Goal: Entertainment & Leisure: Consume media (video, audio)

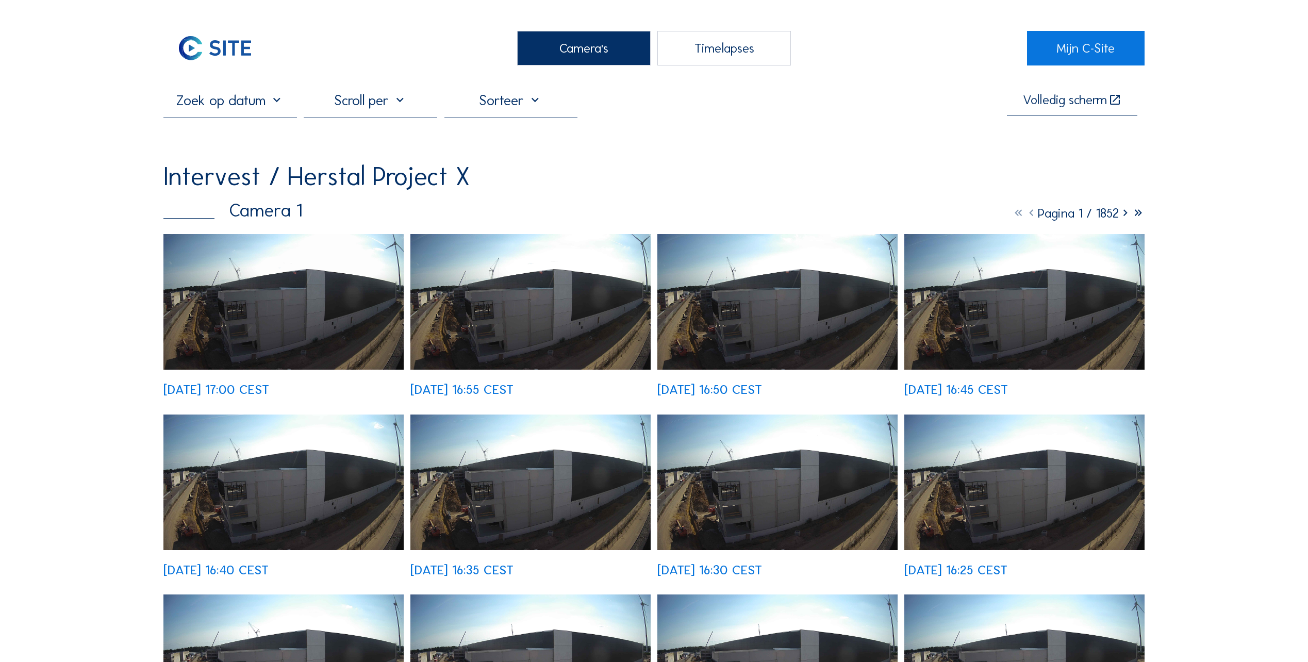
click at [590, 50] on div "Camera's" at bounding box center [584, 48] width 134 height 35
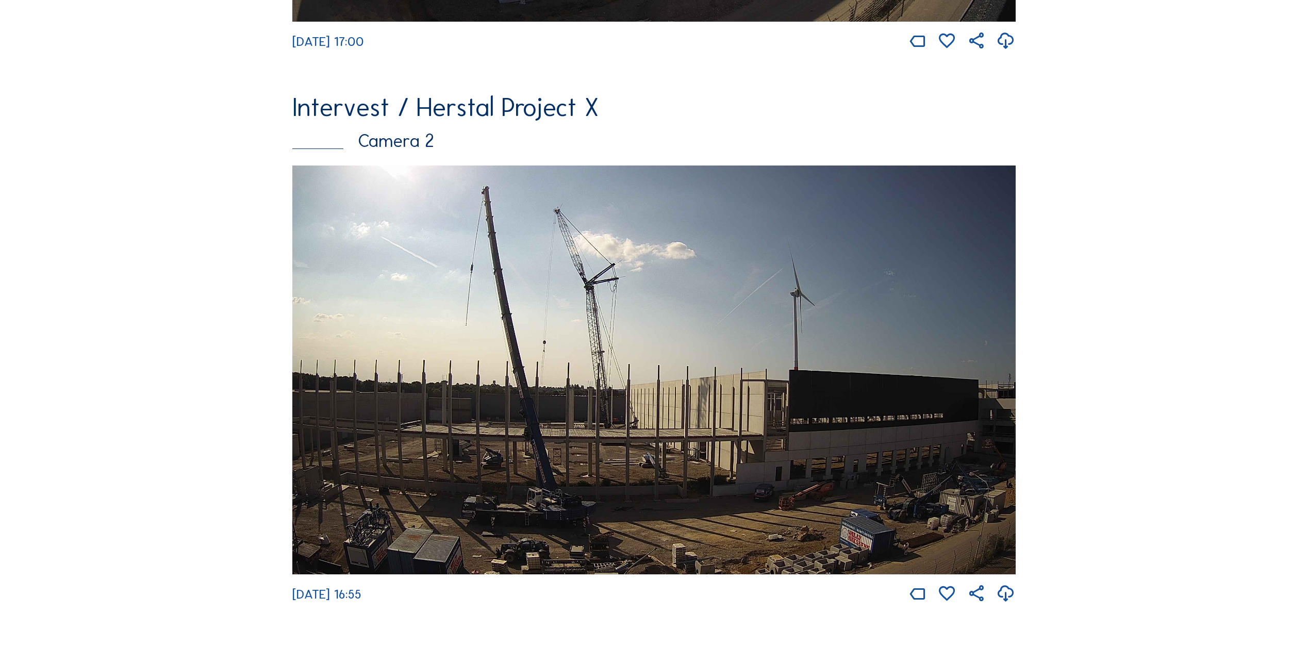
scroll to position [670, 0]
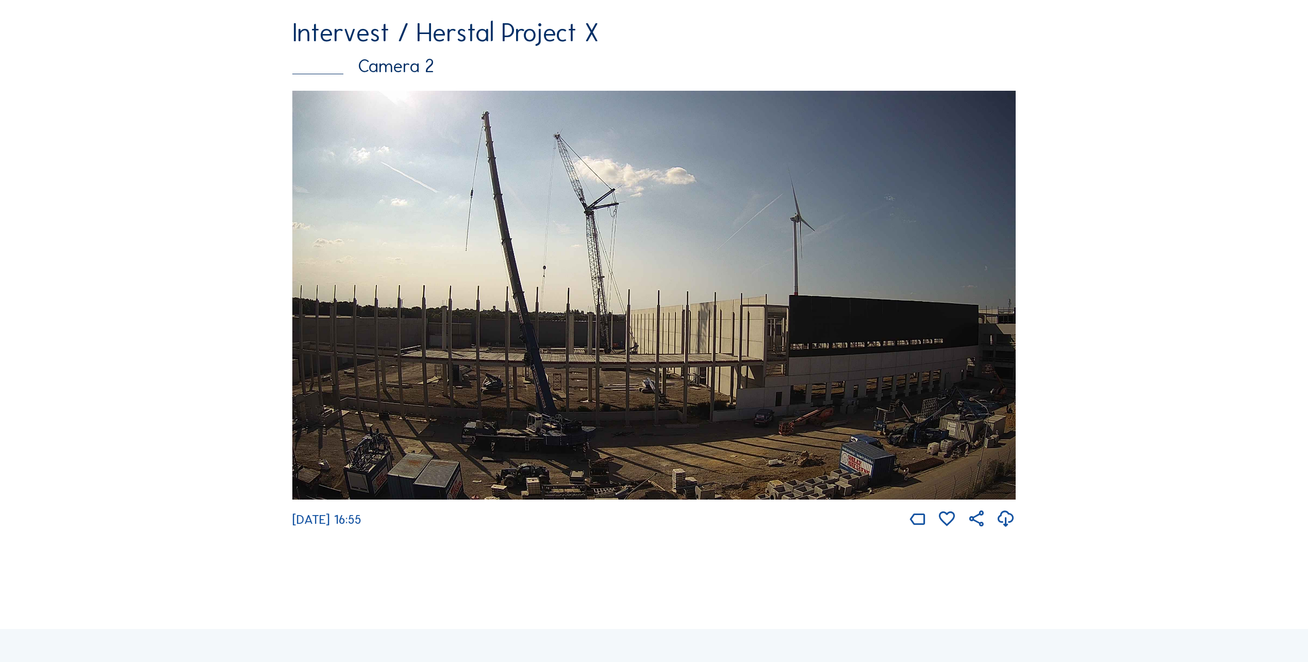
click at [806, 337] on img at bounding box center [653, 295] width 723 height 409
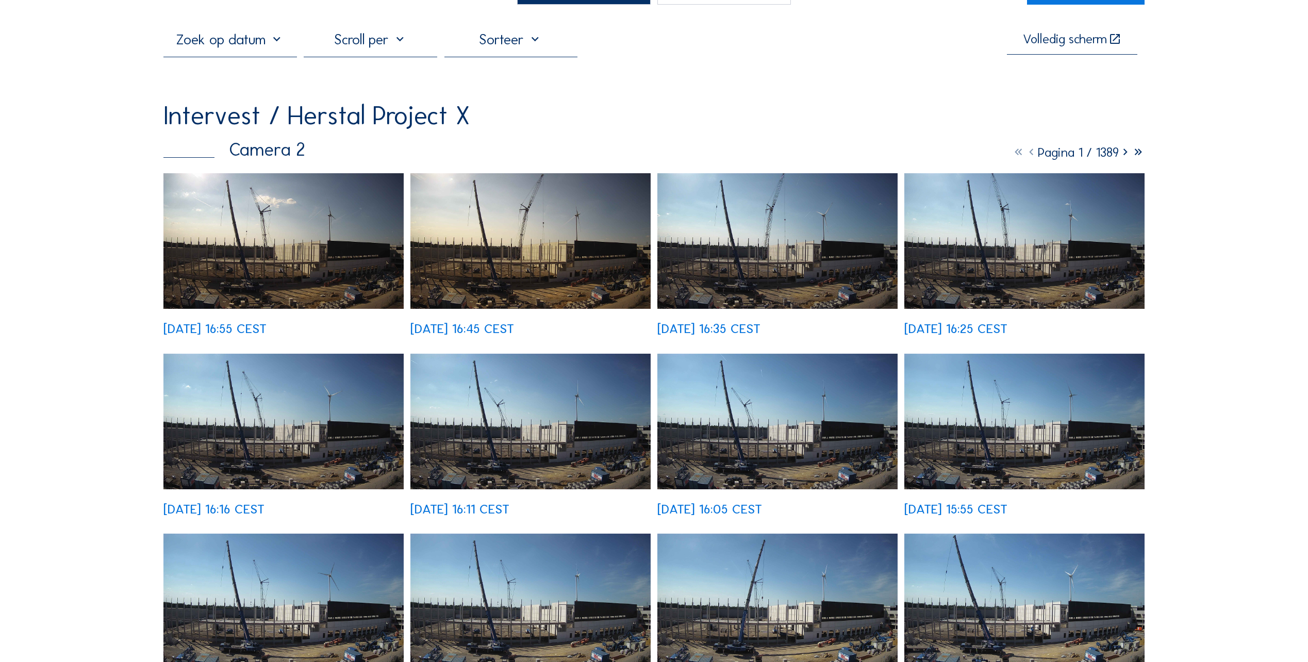
scroll to position [361, 0]
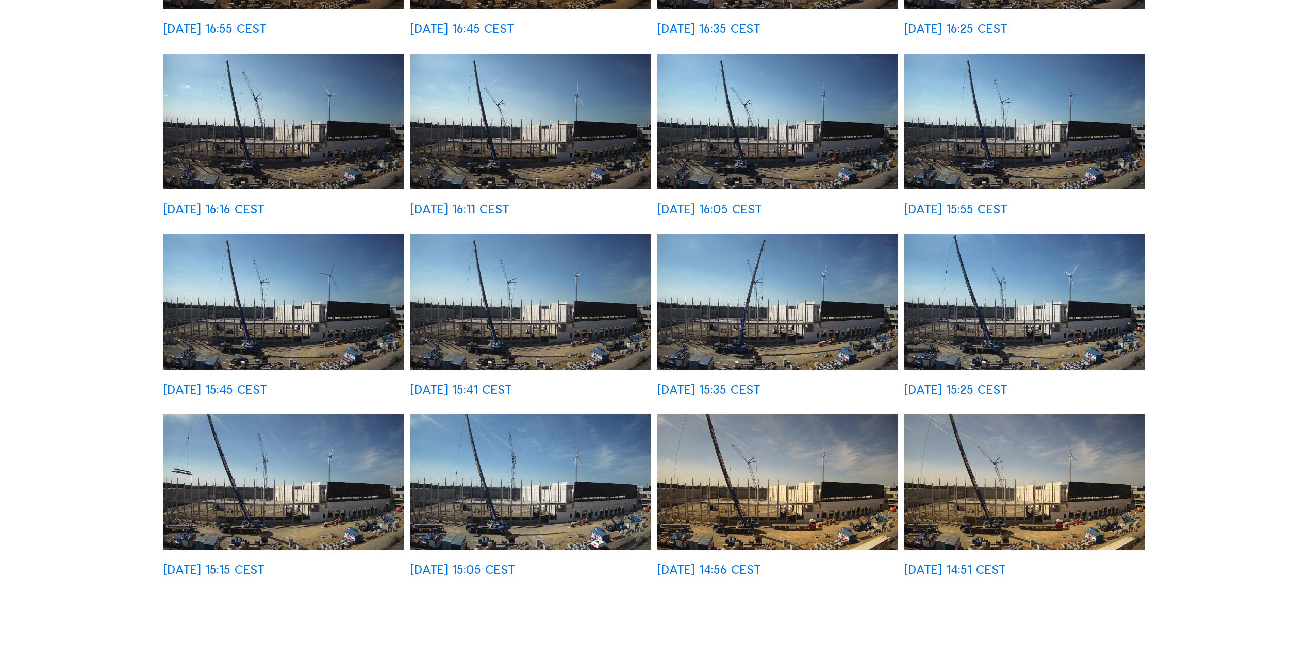
click at [835, 508] on img at bounding box center [777, 482] width 240 height 136
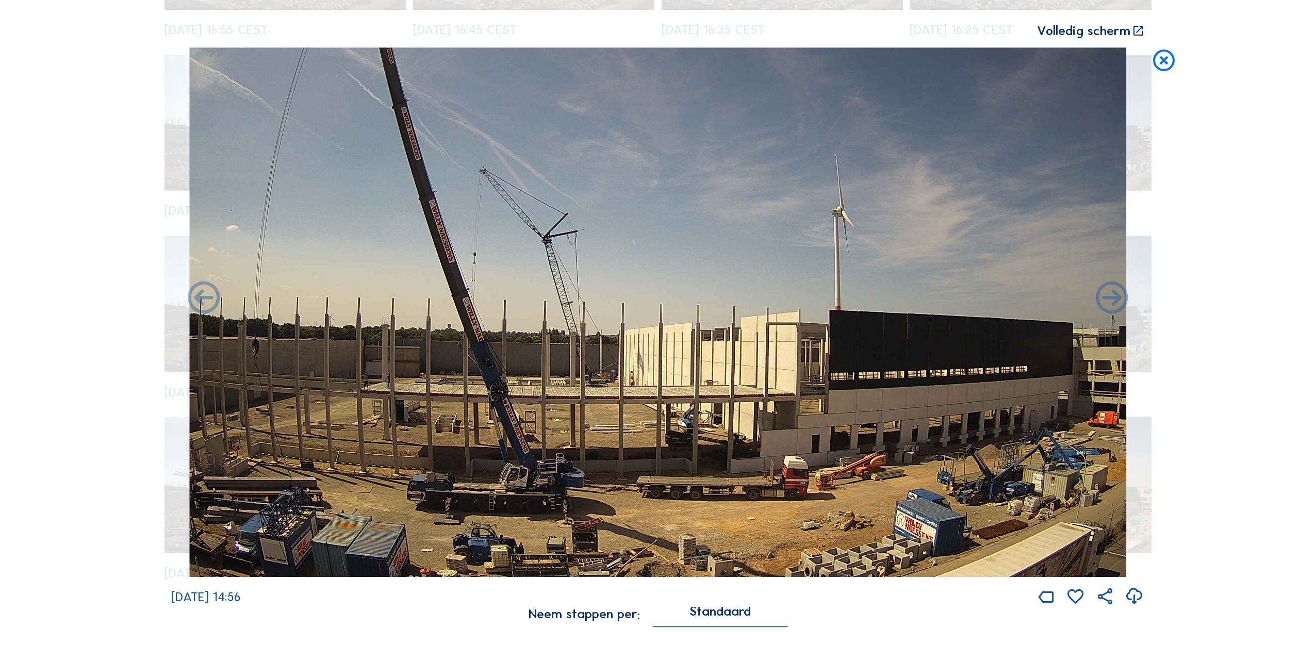
click at [1162, 62] on icon at bounding box center [1164, 60] width 26 height 27
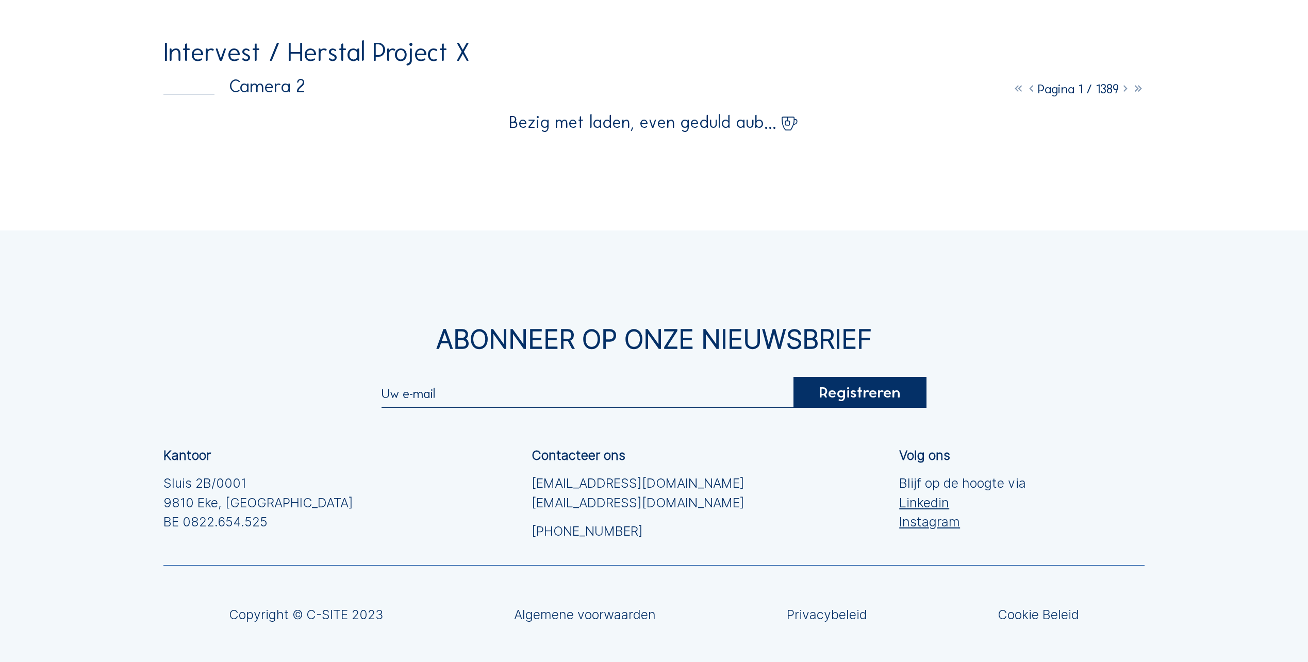
scroll to position [0, 0]
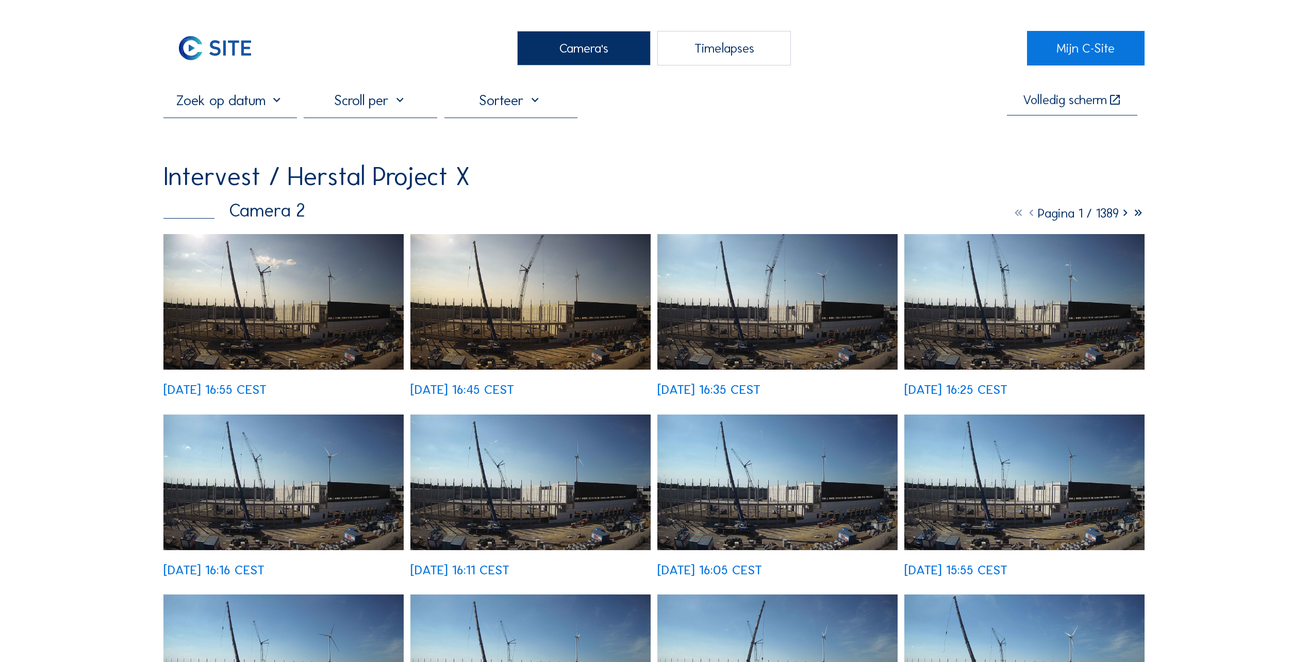
click at [584, 49] on div "Camera's" at bounding box center [584, 48] width 134 height 35
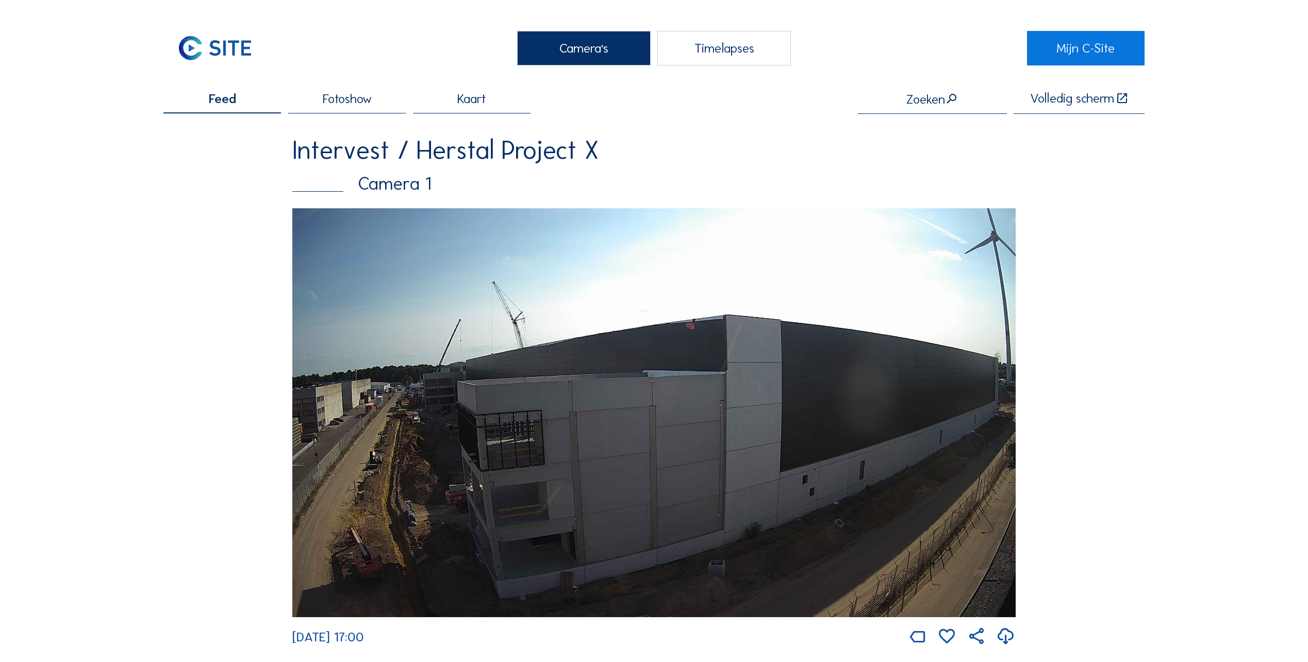
click at [509, 456] on img at bounding box center [653, 412] width 723 height 409
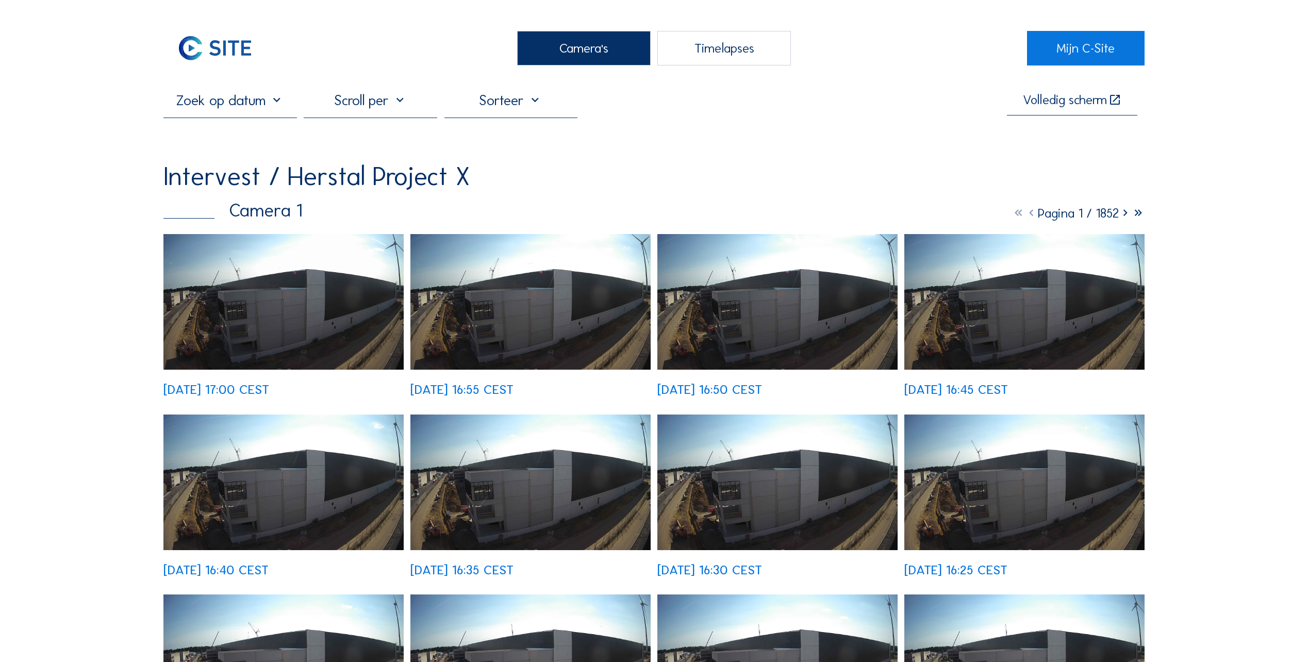
click at [729, 54] on div "Timelapses" at bounding box center [724, 48] width 134 height 35
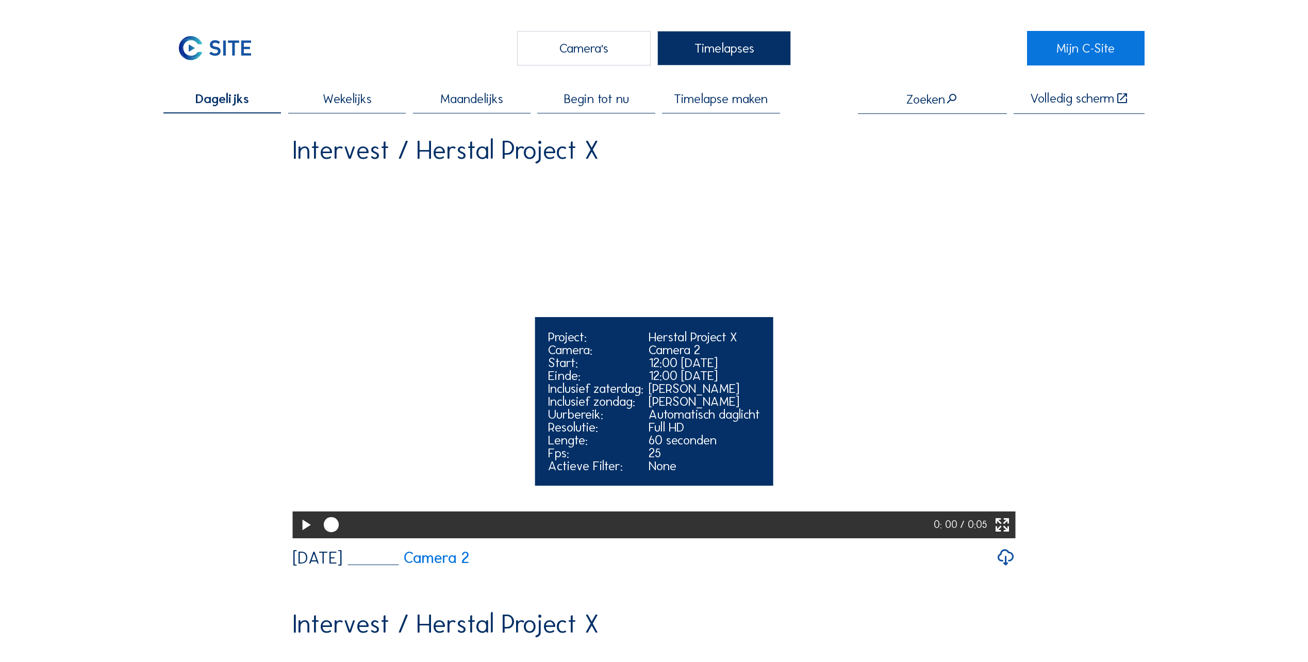
drag, startPoint x: 336, startPoint y: 575, endPoint x: 442, endPoint y: 576, distance: 106.2
click at [453, 538] on div at bounding box center [625, 524] width 615 height 27
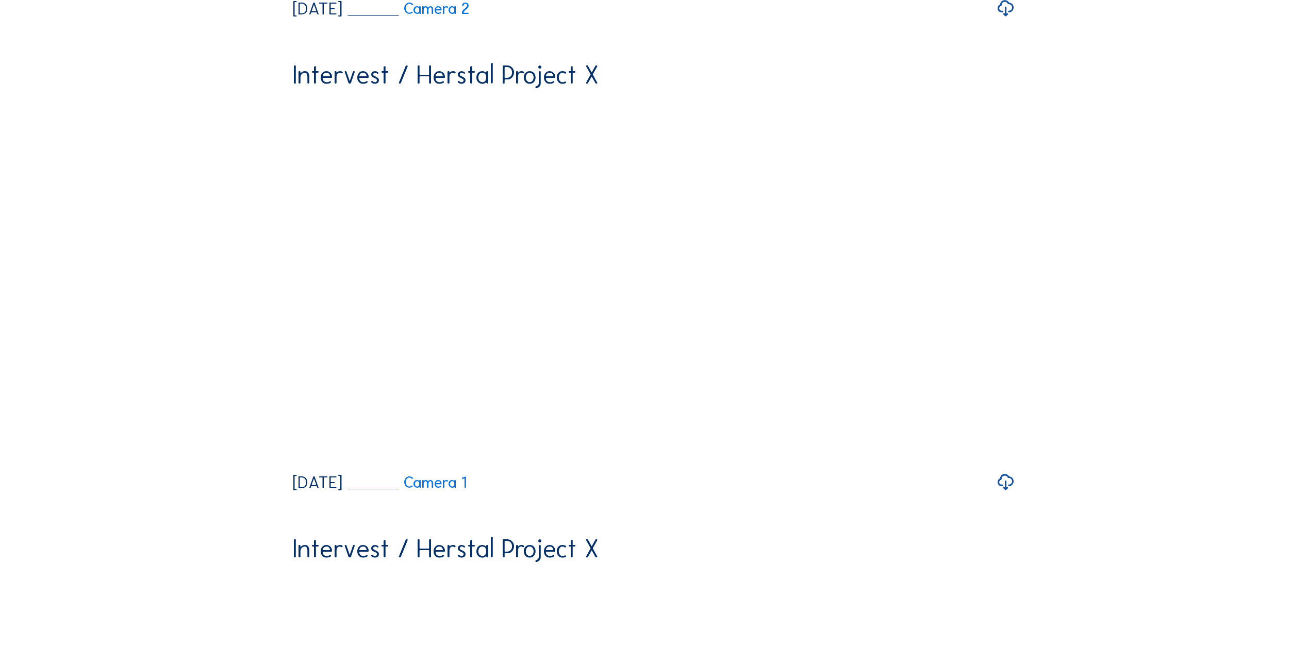
scroll to position [567, 0]
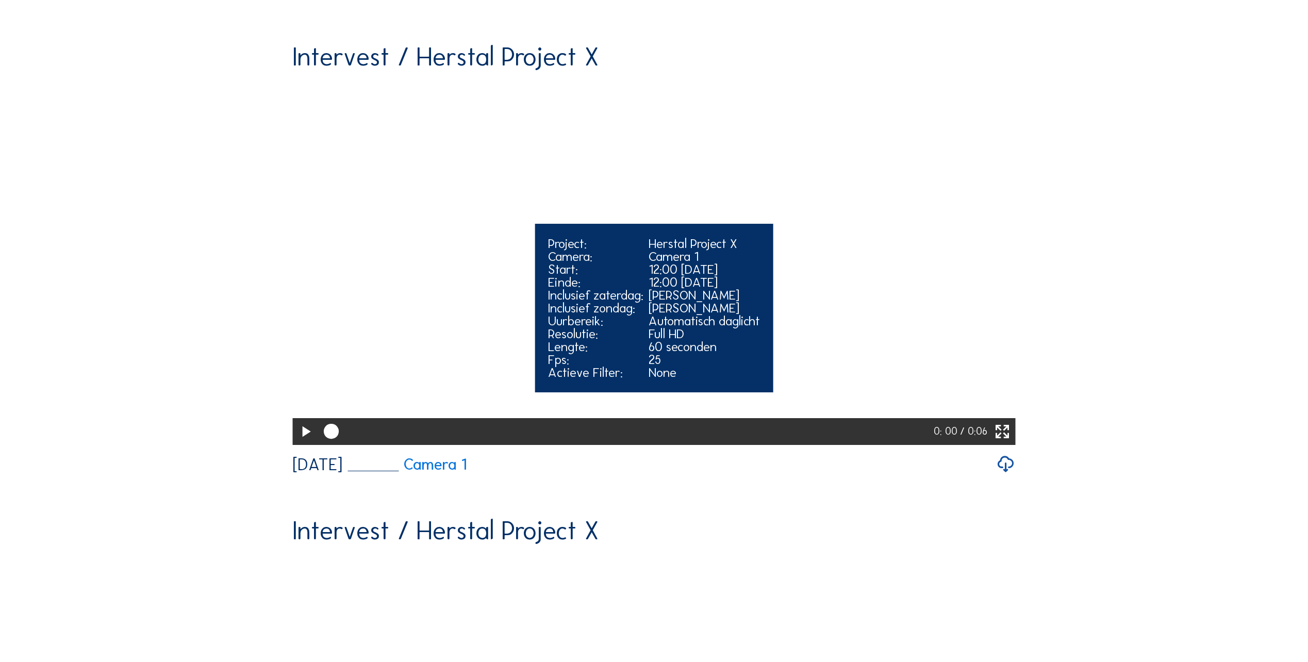
click at [303, 443] on icon at bounding box center [305, 432] width 18 height 22
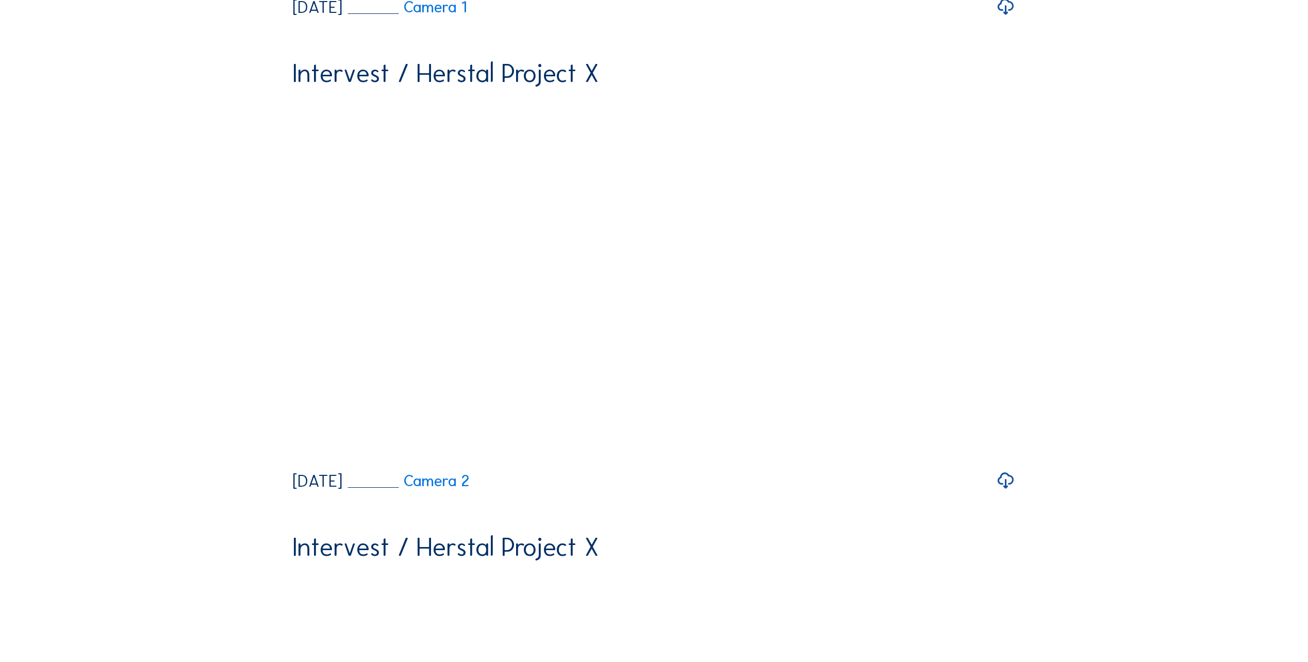
scroll to position [1031, 0]
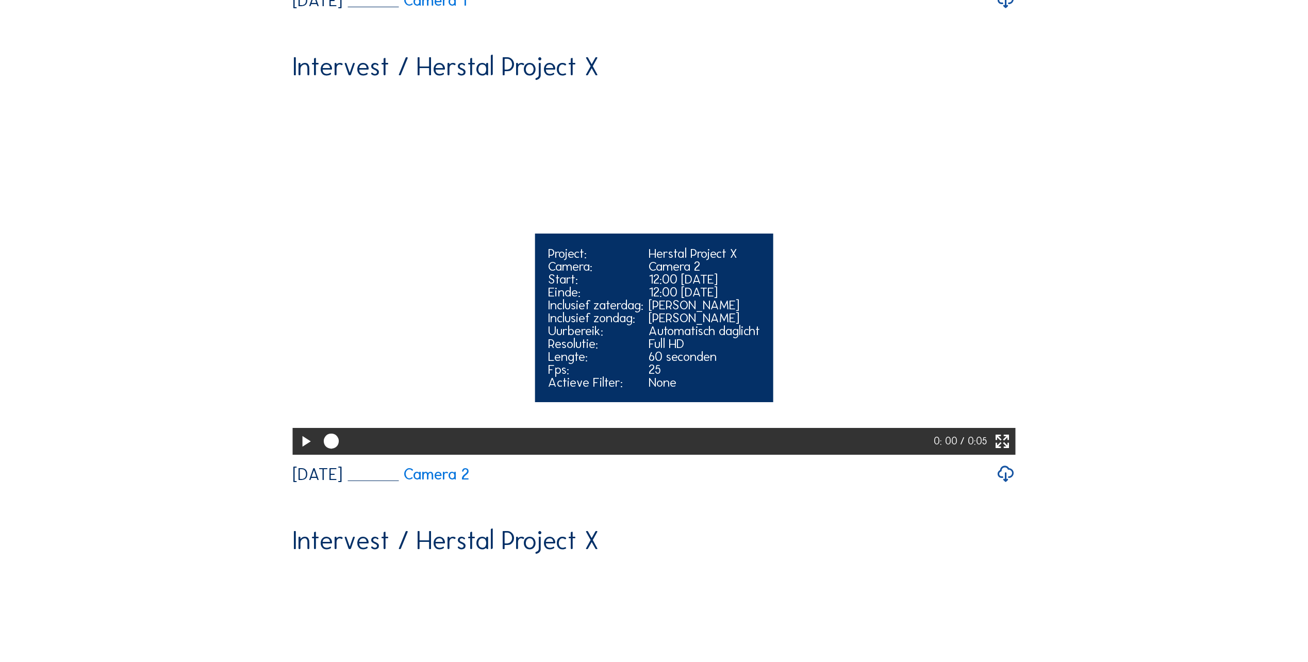
click at [303, 453] on icon at bounding box center [305, 442] width 18 height 22
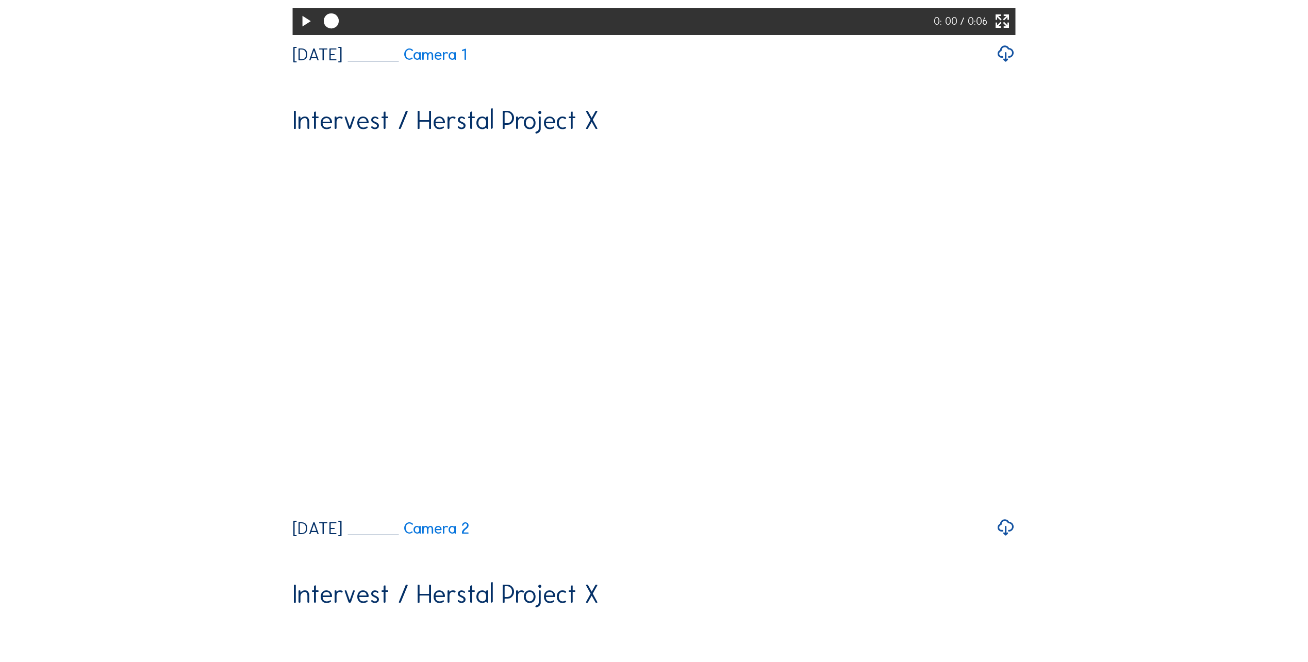
scroll to position [4819, 0]
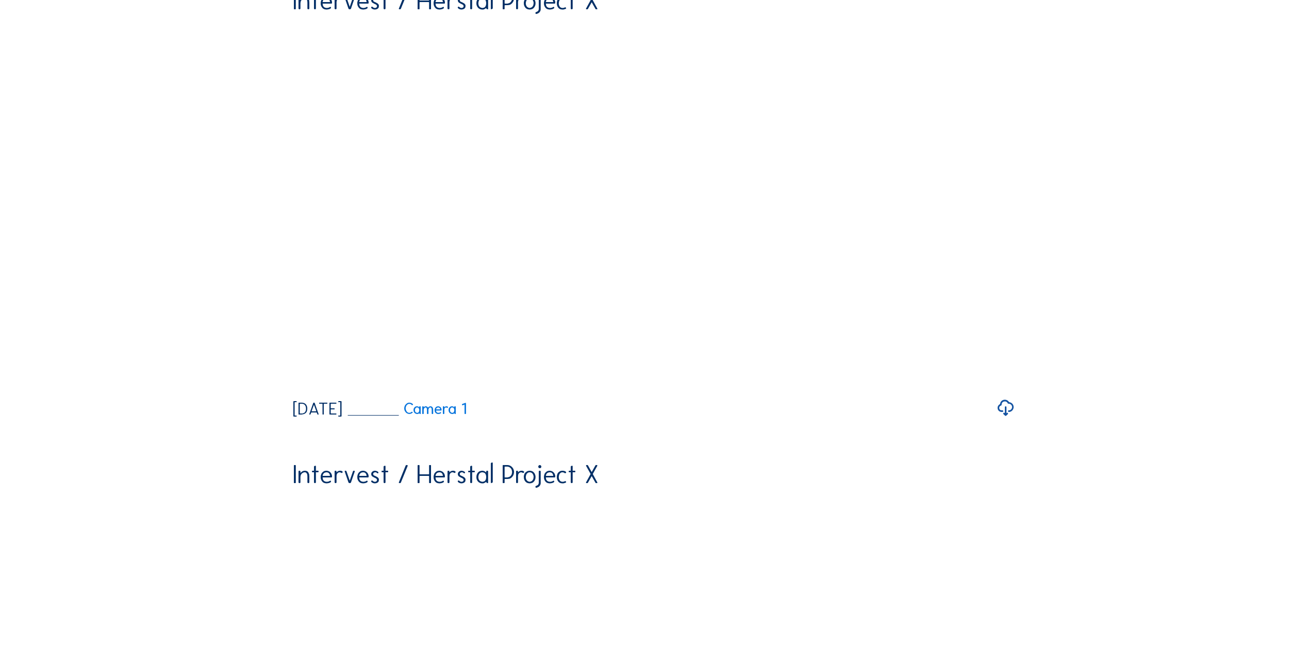
scroll to position [4355, 0]
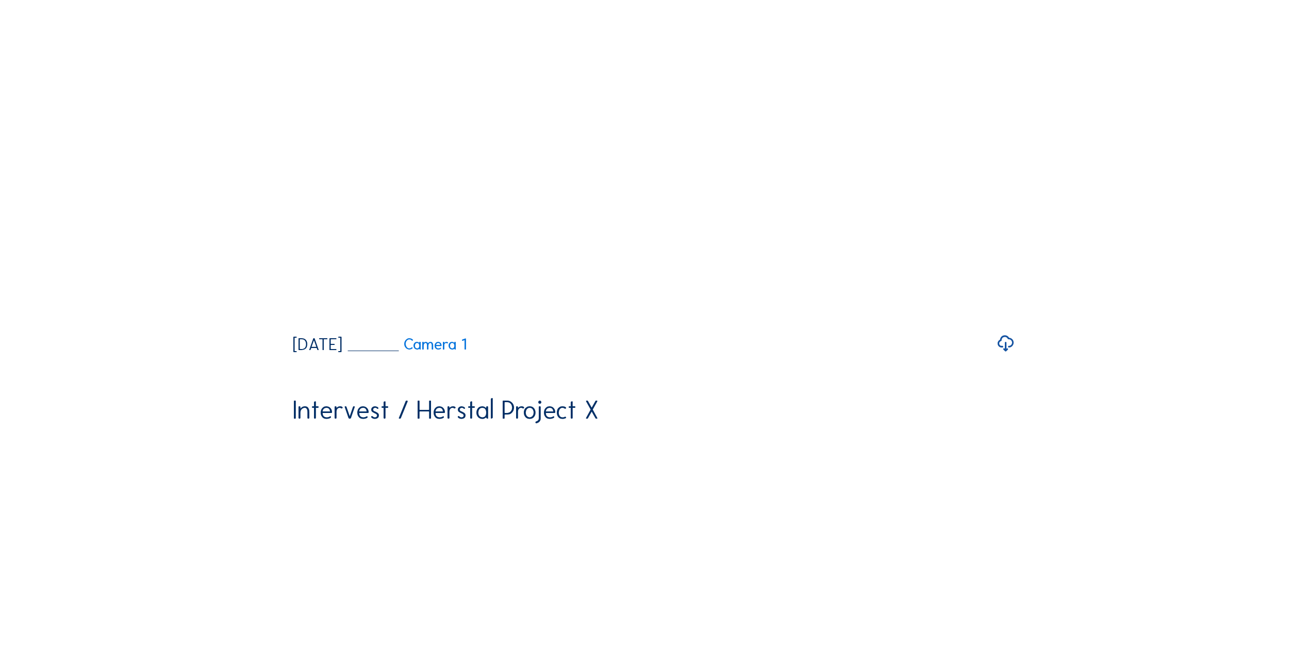
scroll to position [3272, 0]
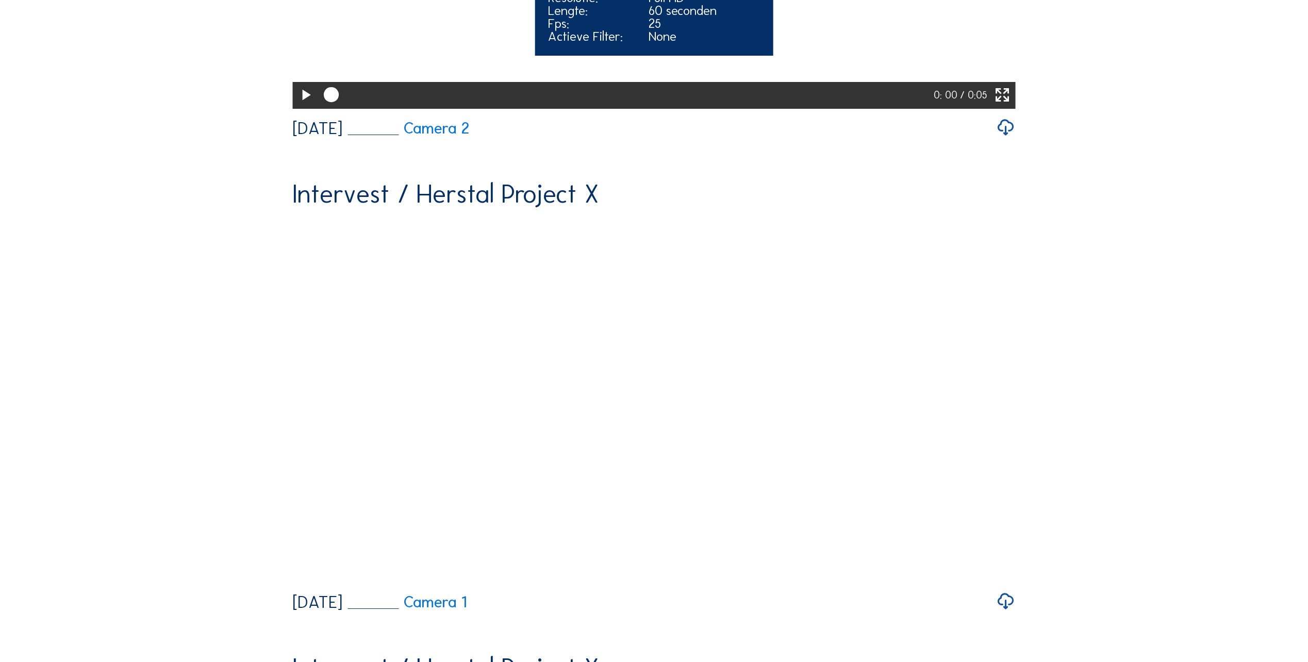
click at [304, 106] on icon at bounding box center [305, 96] width 18 height 22
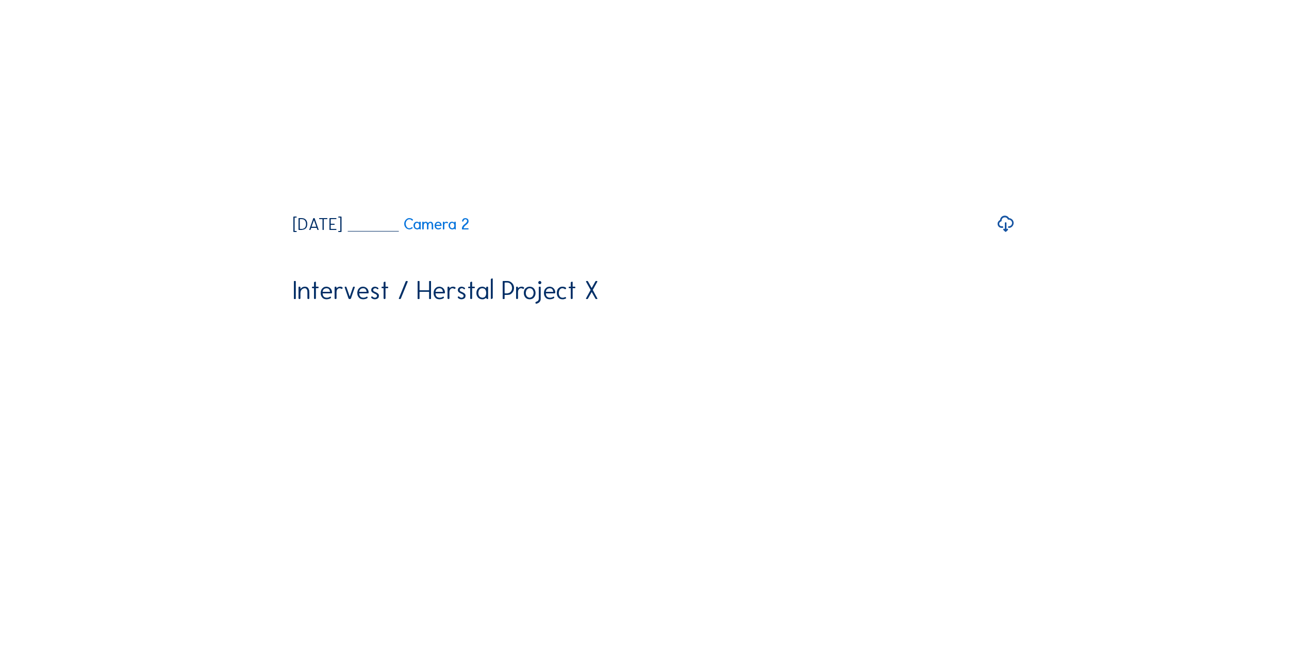
scroll to position [0, 0]
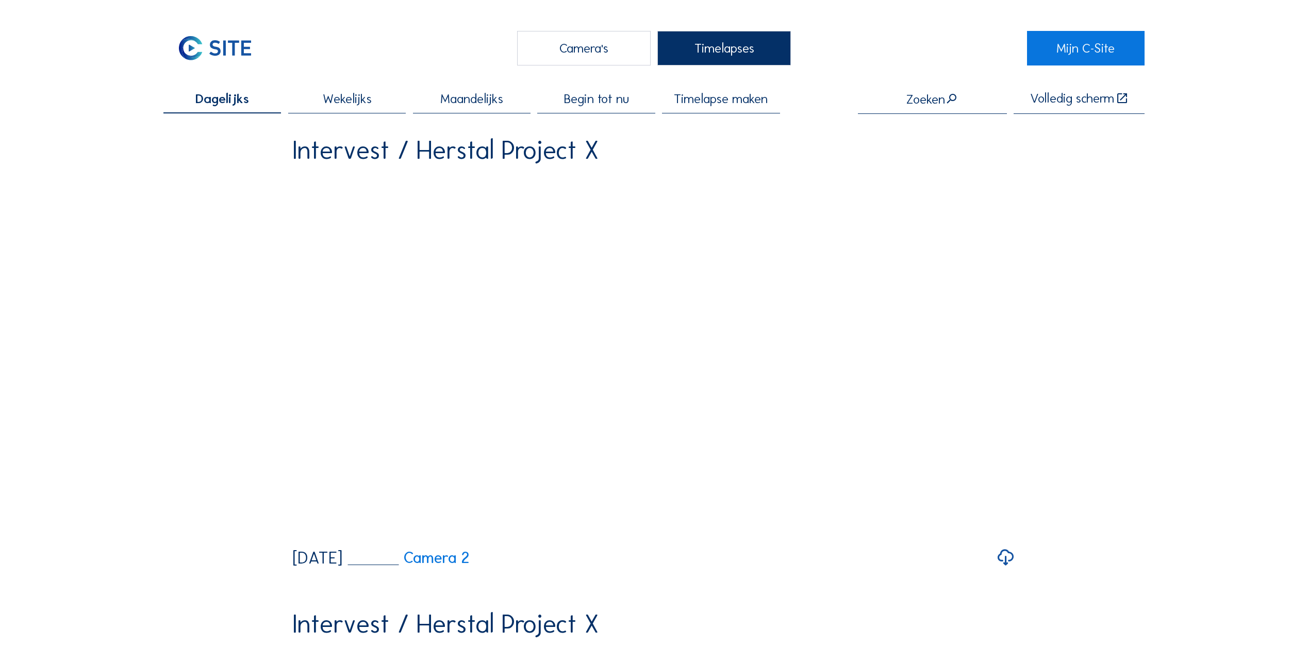
click at [591, 45] on div "Camera's" at bounding box center [584, 48] width 134 height 35
